Goal: Task Accomplishment & Management: Manage account settings

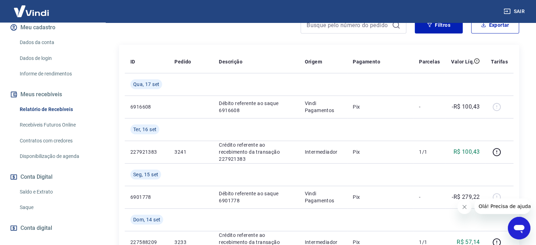
scroll to position [106, 0]
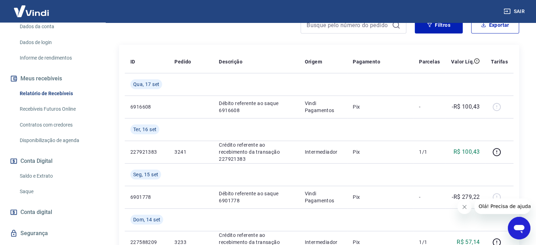
click at [60, 183] on link "Saldo e Extrato" at bounding box center [57, 176] width 80 height 14
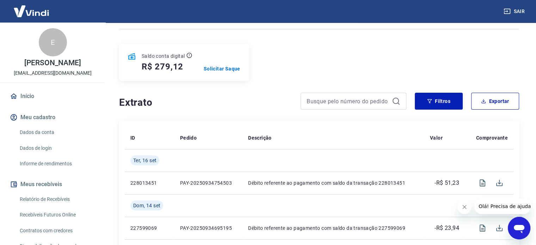
click at [29, 101] on link "Início" at bounding box center [52, 96] width 88 height 16
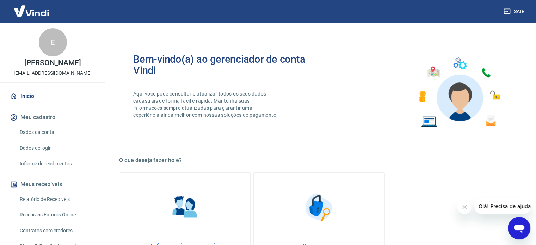
click at [31, 13] on img at bounding box center [31, 10] width 46 height 21
click at [22, 104] on link "Início" at bounding box center [52, 96] width 88 height 16
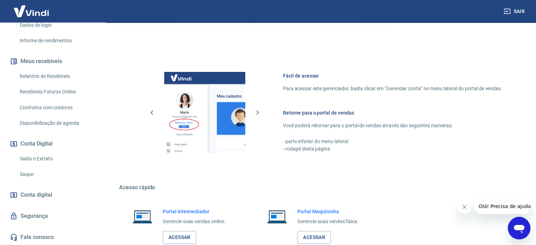
scroll to position [282, 0]
